Goal: Task Accomplishment & Management: Manage account settings

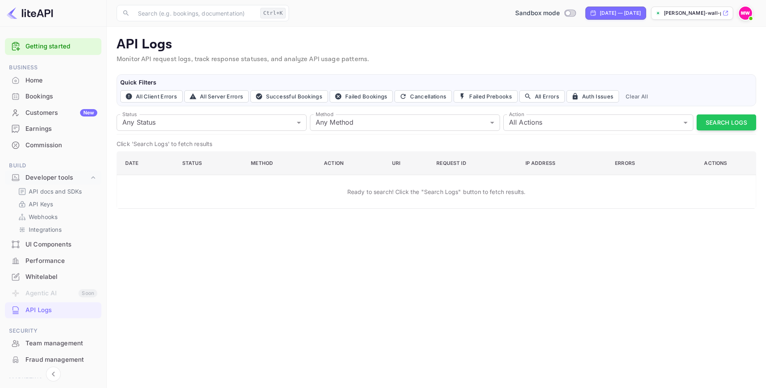
scroll to position [58, 0]
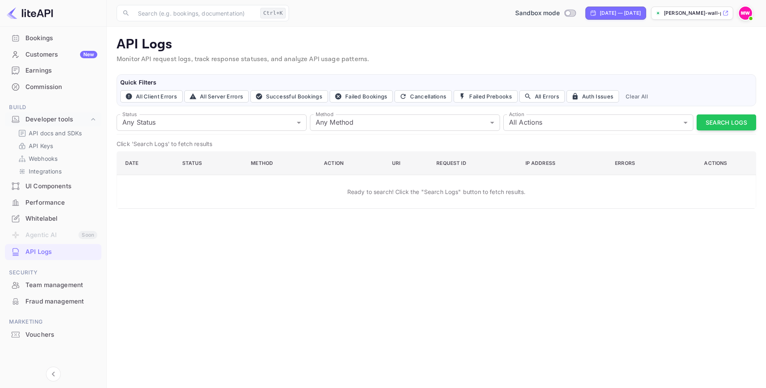
click at [742, 11] on img at bounding box center [745, 13] width 13 height 13
click at [748, 13] on div at bounding box center [383, 194] width 766 height 388
click at [748, 13] on img at bounding box center [745, 13] width 13 height 13
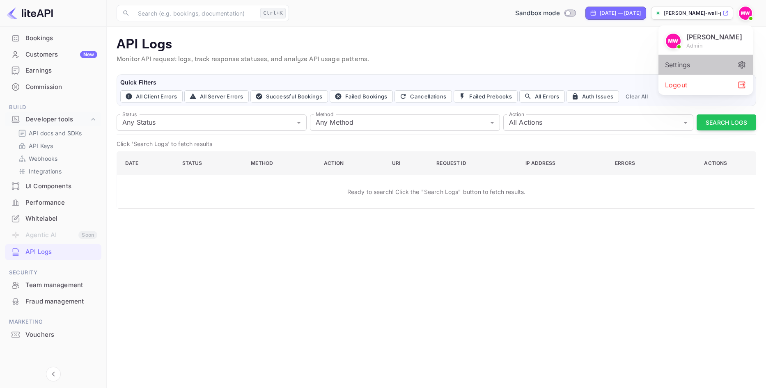
click at [699, 65] on div "Settings" at bounding box center [706, 65] width 94 height 20
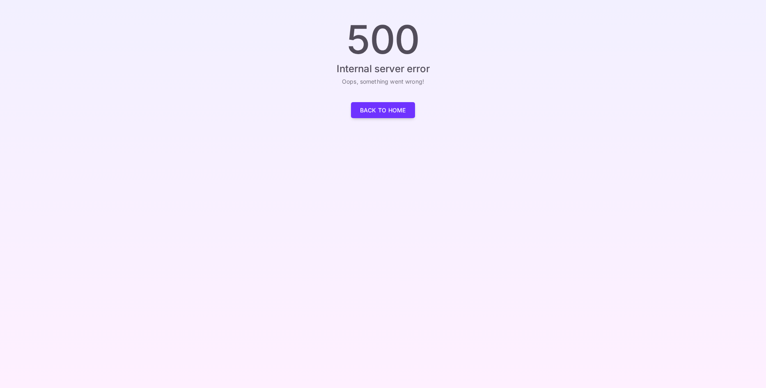
click at [374, 113] on link "Back to Home" at bounding box center [383, 110] width 64 height 16
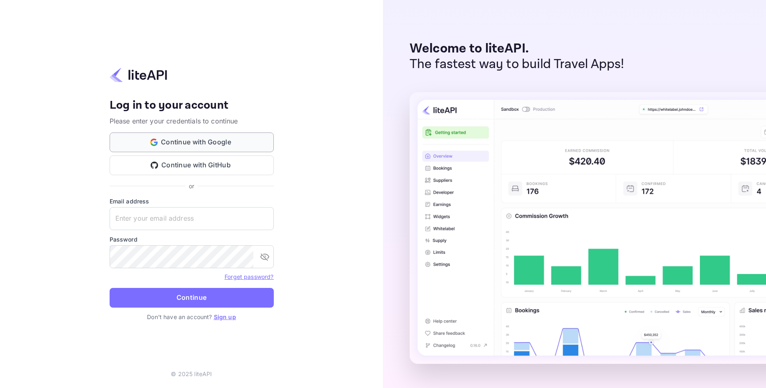
type input "ismailone752@gmail.com"
click at [210, 142] on button "Continue with Google" at bounding box center [192, 143] width 164 height 20
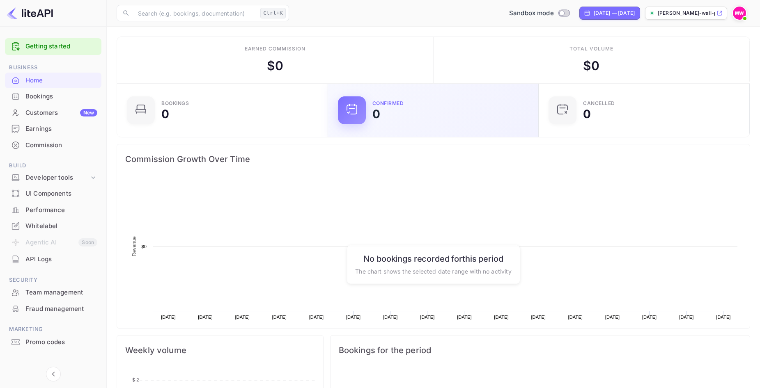
scroll to position [127, 200]
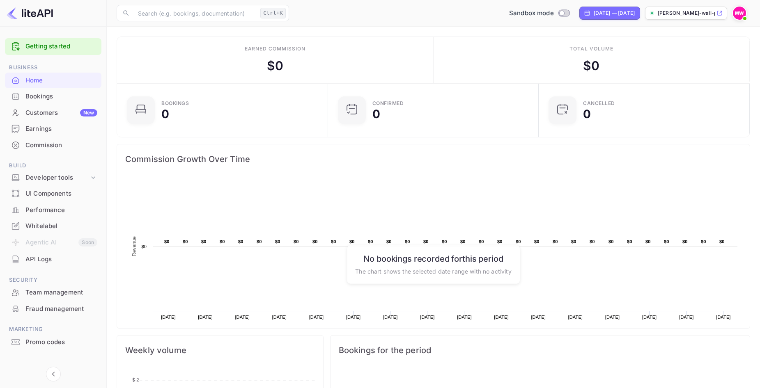
click at [736, 12] on img at bounding box center [739, 13] width 13 height 13
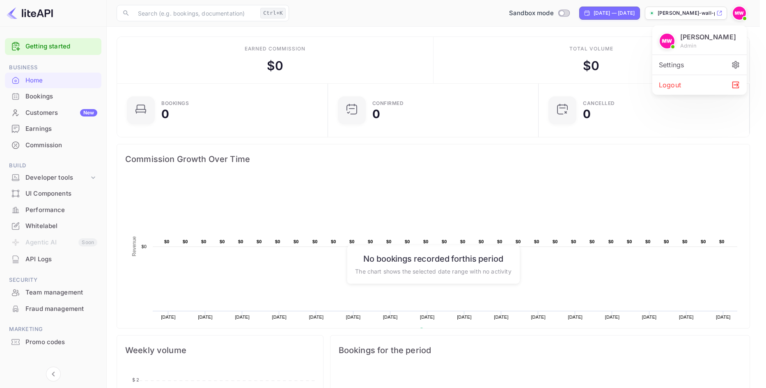
click at [695, 68] on div "Settings" at bounding box center [699, 65] width 94 height 20
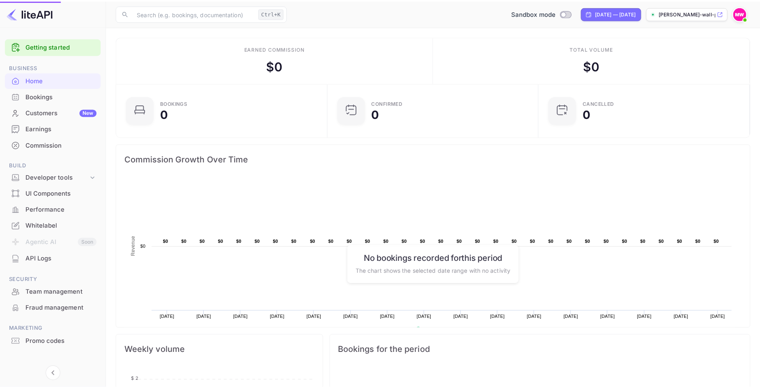
scroll to position [7, 7]
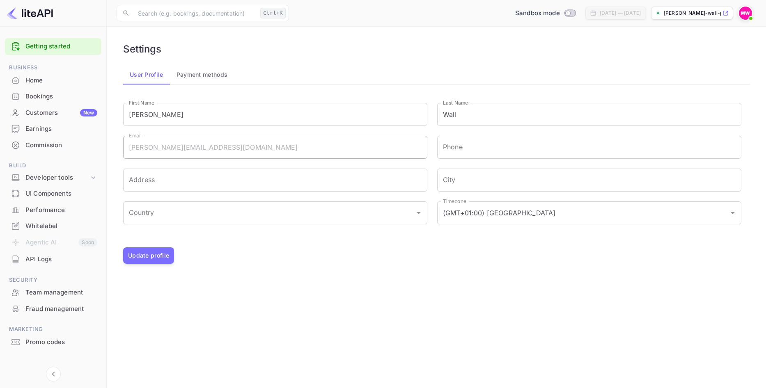
click at [188, 79] on button "Payment methods" at bounding box center [202, 75] width 64 height 20
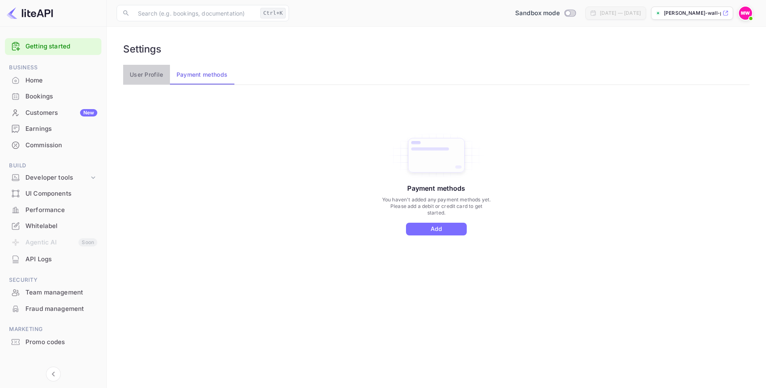
click at [151, 71] on button "User Profile" at bounding box center [146, 75] width 47 height 20
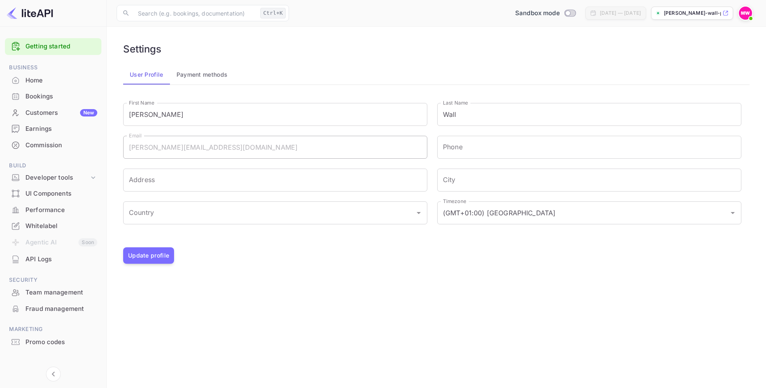
click at [675, 16] on p "mary-wall-pw6co.nuitee..." at bounding box center [692, 12] width 57 height 7
click at [742, 9] on img at bounding box center [745, 13] width 13 height 13
click at [698, 67] on div "Settings" at bounding box center [706, 65] width 94 height 20
click at [216, 78] on button "Payment methods" at bounding box center [202, 75] width 64 height 20
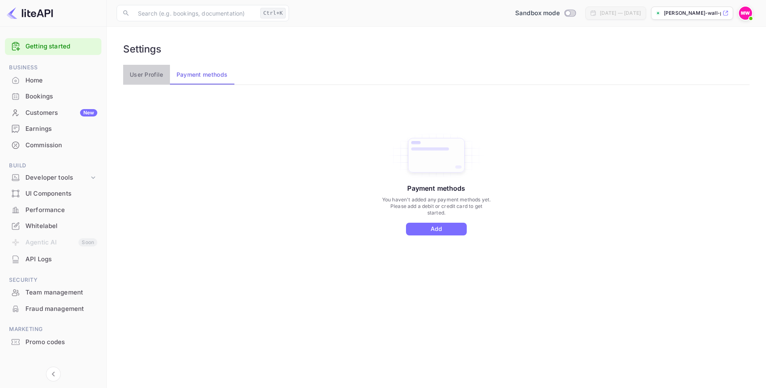
click at [146, 73] on button "User Profile" at bounding box center [146, 75] width 47 height 20
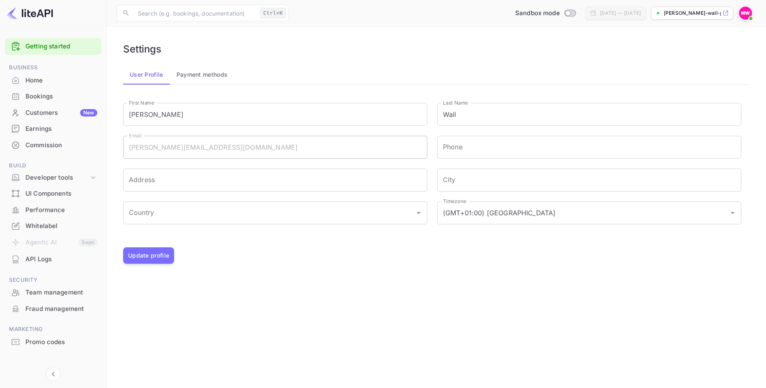
click at [38, 77] on div "Home" at bounding box center [61, 80] width 72 height 9
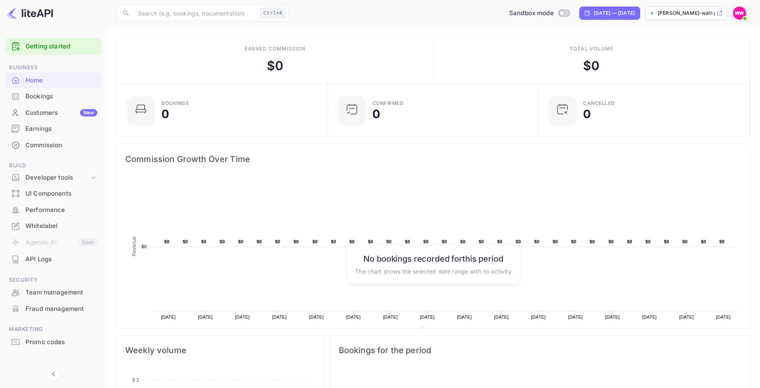
scroll to position [7, 0]
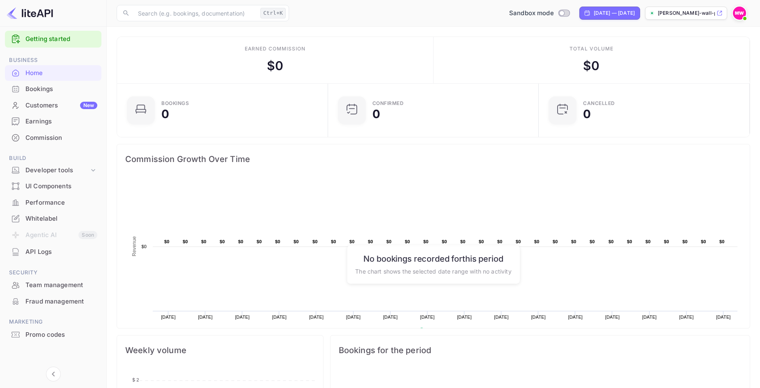
click at [50, 188] on div "UI Components" at bounding box center [61, 186] width 72 height 9
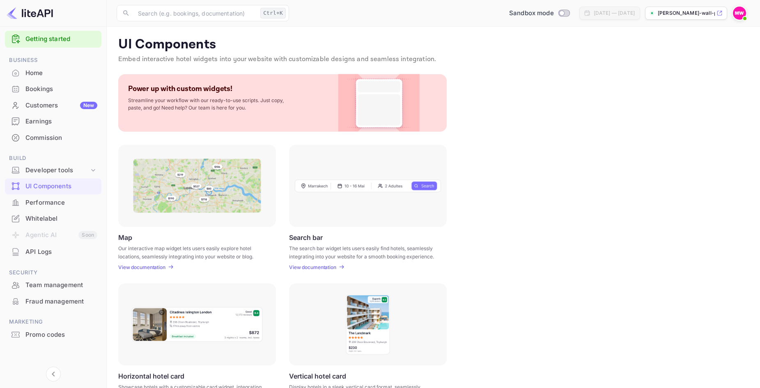
click at [48, 202] on div "Performance" at bounding box center [61, 202] width 72 height 9
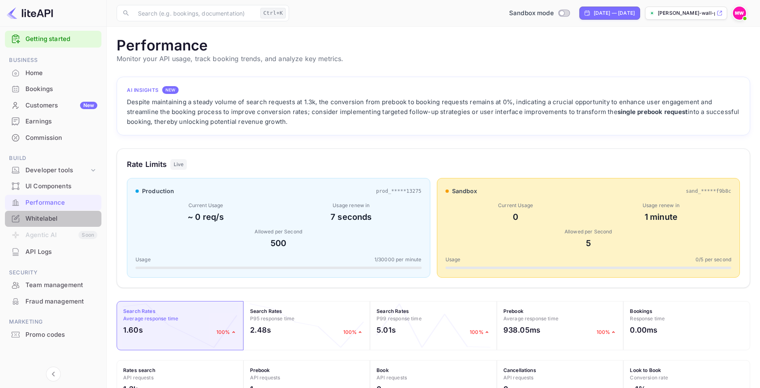
click at [34, 220] on div "Whitelabel" at bounding box center [61, 218] width 72 height 9
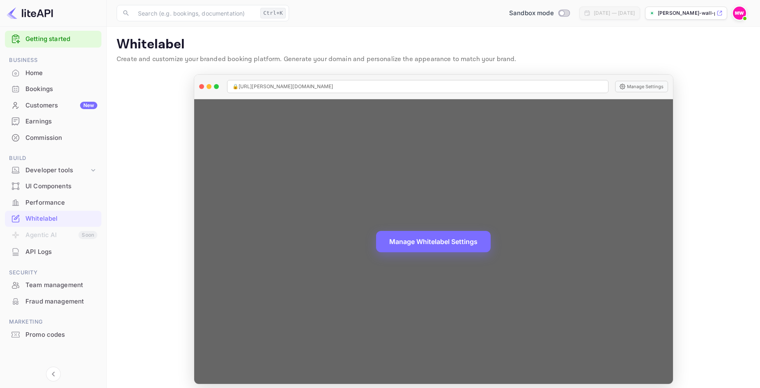
click at [630, 93] on div "🔒 https://mary-wall-pw6co.nuitee.link Manage Settings" at bounding box center [433, 87] width 479 height 25
click at [630, 89] on button "Manage Settings" at bounding box center [641, 86] width 53 height 11
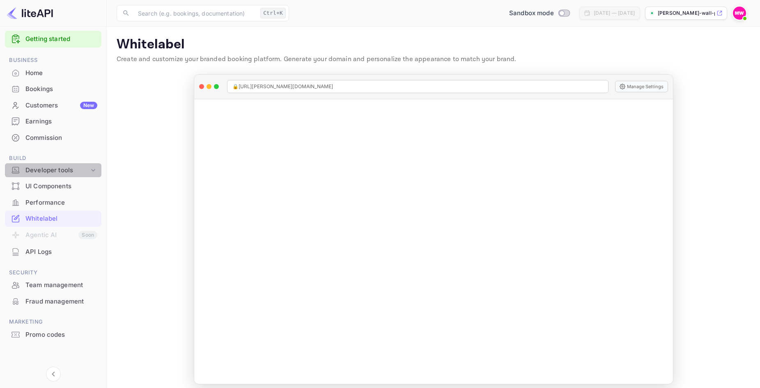
click at [93, 170] on icon at bounding box center [93, 170] width 8 height 8
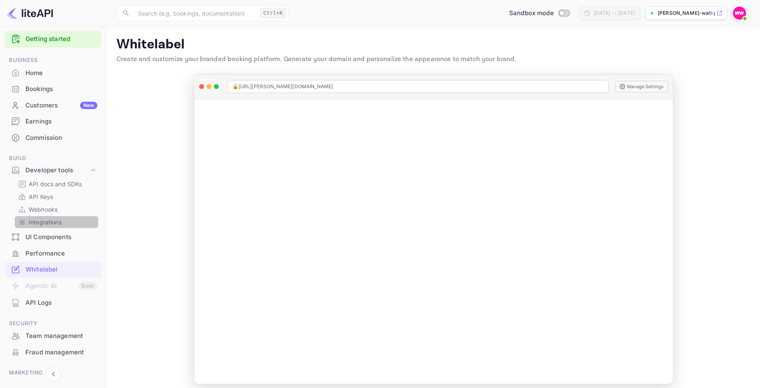
click at [56, 225] on p "Integrations" at bounding box center [45, 222] width 33 height 9
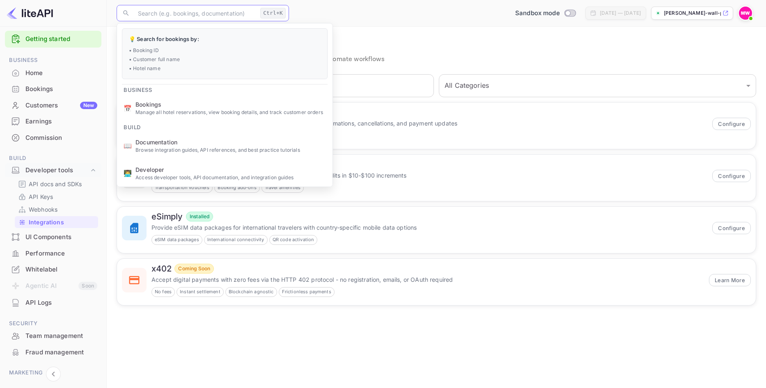
click at [222, 13] on input "text" at bounding box center [195, 13] width 124 height 16
click at [432, 30] on main "Integrations Connect your applications and services to extend functionality and…" at bounding box center [436, 208] width 659 height 362
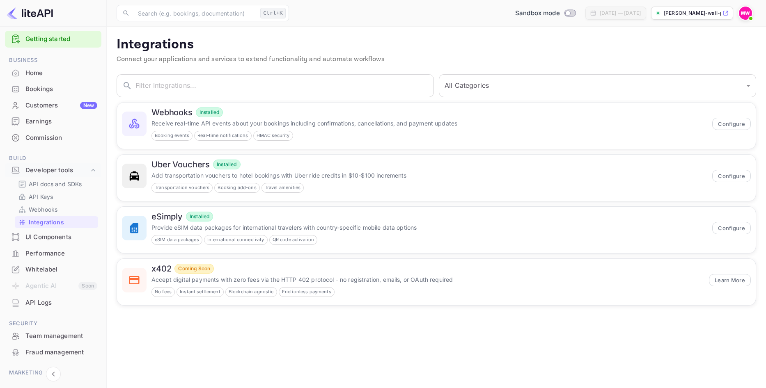
click at [744, 15] on img at bounding box center [745, 13] width 13 height 13
click at [744, 14] on div at bounding box center [383, 194] width 766 height 388
click at [744, 12] on img at bounding box center [745, 13] width 13 height 13
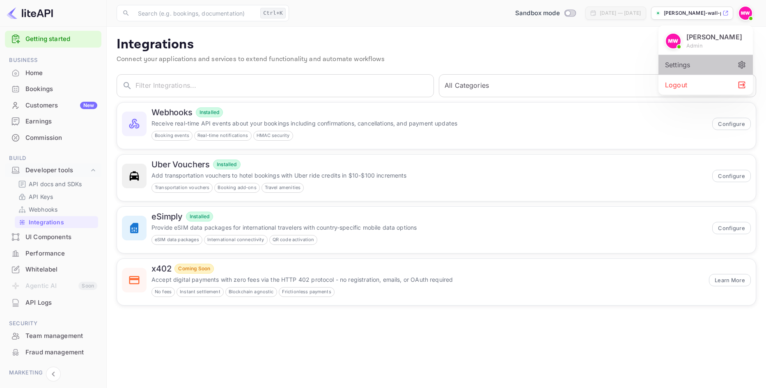
click at [698, 67] on div "Settings" at bounding box center [706, 65] width 94 height 20
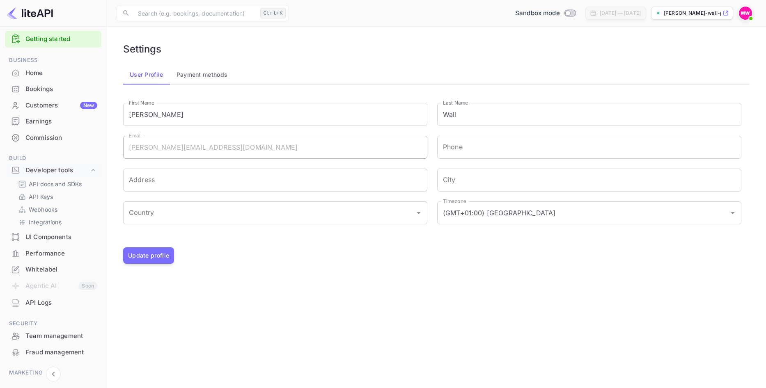
click at [29, 75] on div "Mary Wall admin Settings Logout" at bounding box center [383, 194] width 766 height 388
click at [32, 71] on div "Mary Wall admin Settings Logout" at bounding box center [383, 194] width 766 height 388
click at [218, 113] on div "Mary Wall admin Settings Logout" at bounding box center [383, 194] width 766 height 388
click at [49, 253] on div "Mary Wall admin Settings Logout" at bounding box center [383, 194] width 766 height 388
click at [42, 253] on div "Mary Wall admin Settings Logout" at bounding box center [383, 194] width 766 height 388
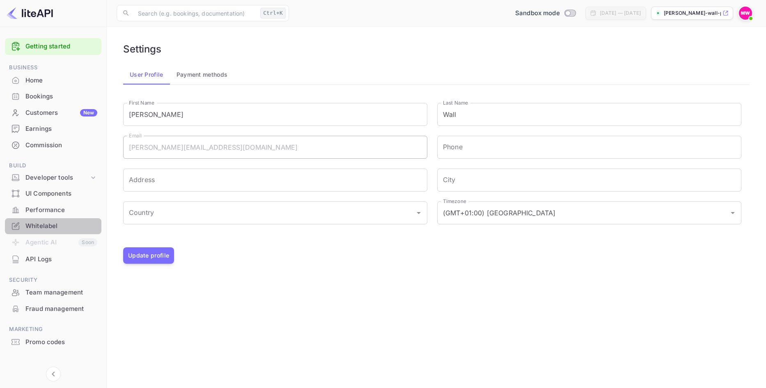
click at [40, 225] on div "Whitelabel" at bounding box center [61, 226] width 72 height 9
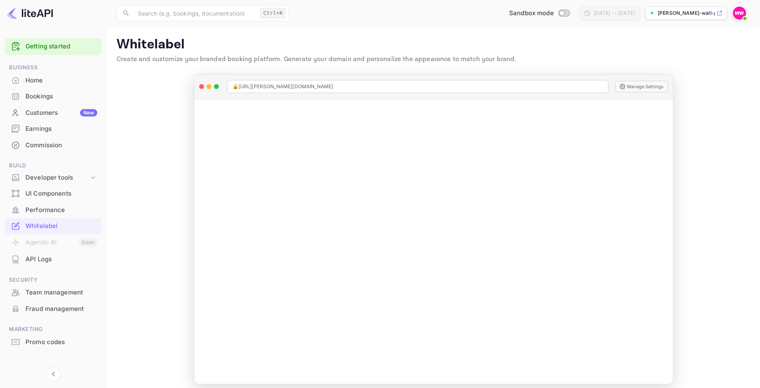
click at [43, 209] on div "Performance" at bounding box center [61, 210] width 72 height 9
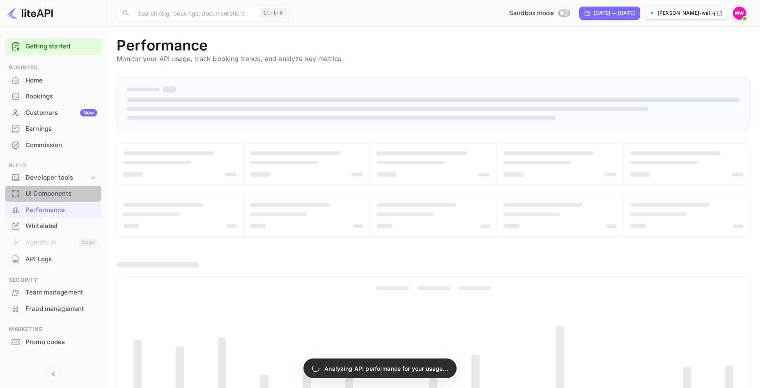
click at [41, 195] on div "UI Components" at bounding box center [61, 193] width 72 height 9
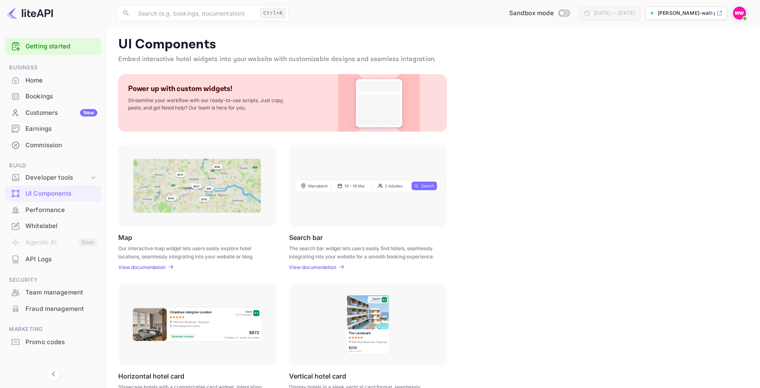
click at [41, 226] on div "Whitelabel" at bounding box center [61, 226] width 72 height 9
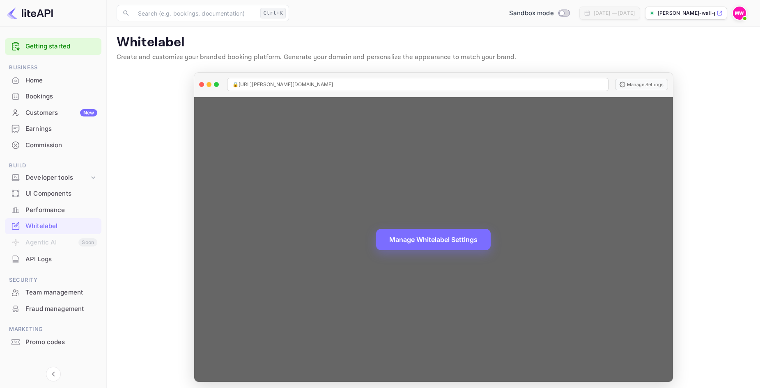
scroll to position [6, 0]
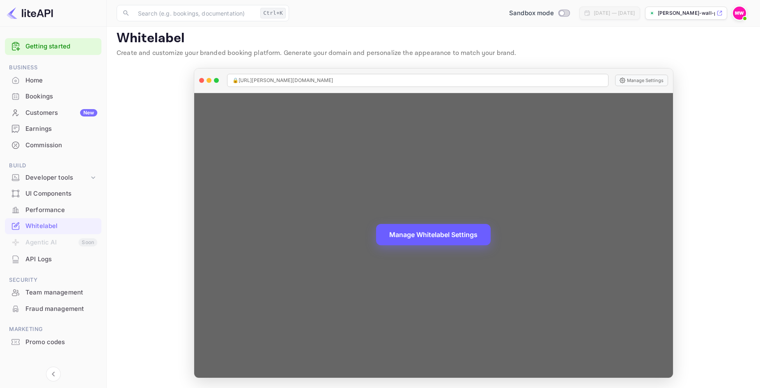
click at [413, 239] on button "Manage Whitelabel Settings" at bounding box center [433, 234] width 115 height 21
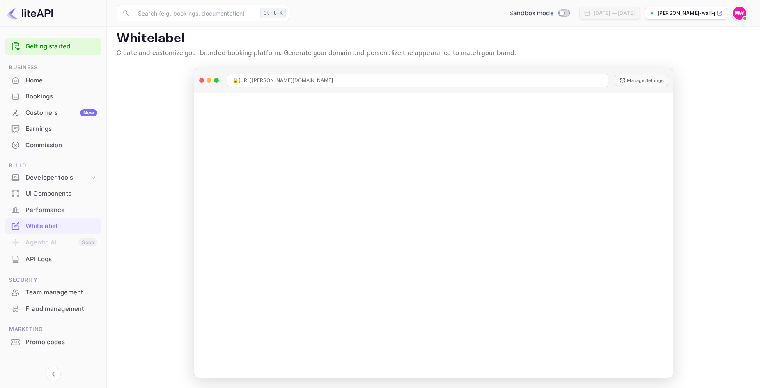
click at [732, 11] on div at bounding box center [739, 13] width 15 height 15
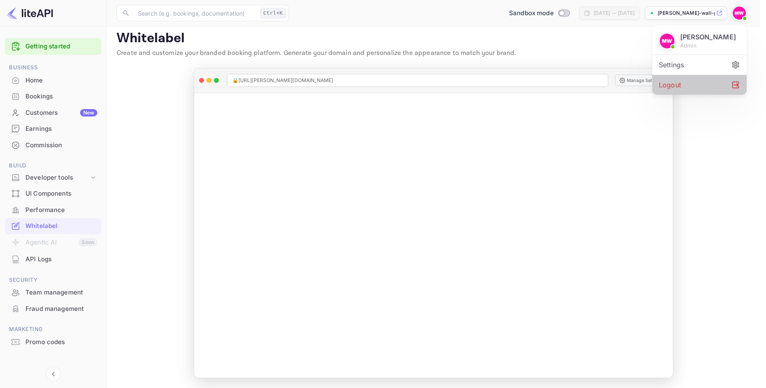
click at [709, 91] on div "Logout" at bounding box center [699, 85] width 94 height 20
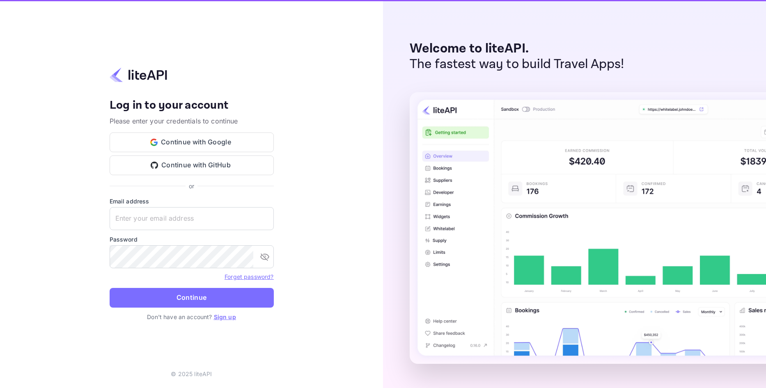
type input "ismailone752@gmail.com"
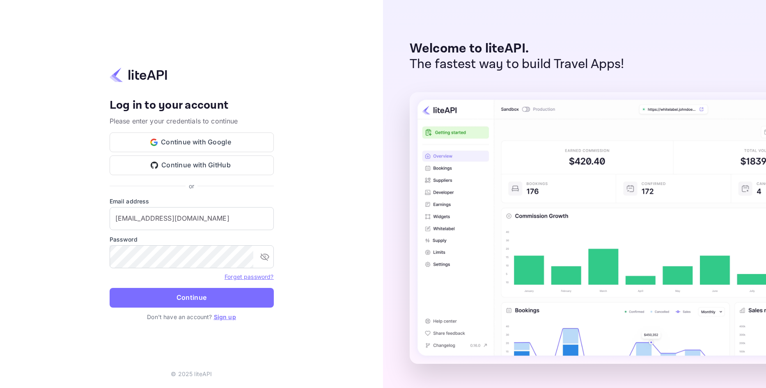
click at [289, 120] on div "Your account has been created successfully, a confirmation link has been sent t…" at bounding box center [191, 194] width 383 height 388
click at [225, 140] on button "Continue with Google" at bounding box center [192, 143] width 164 height 20
